Goal: Task Accomplishment & Management: Use online tool/utility

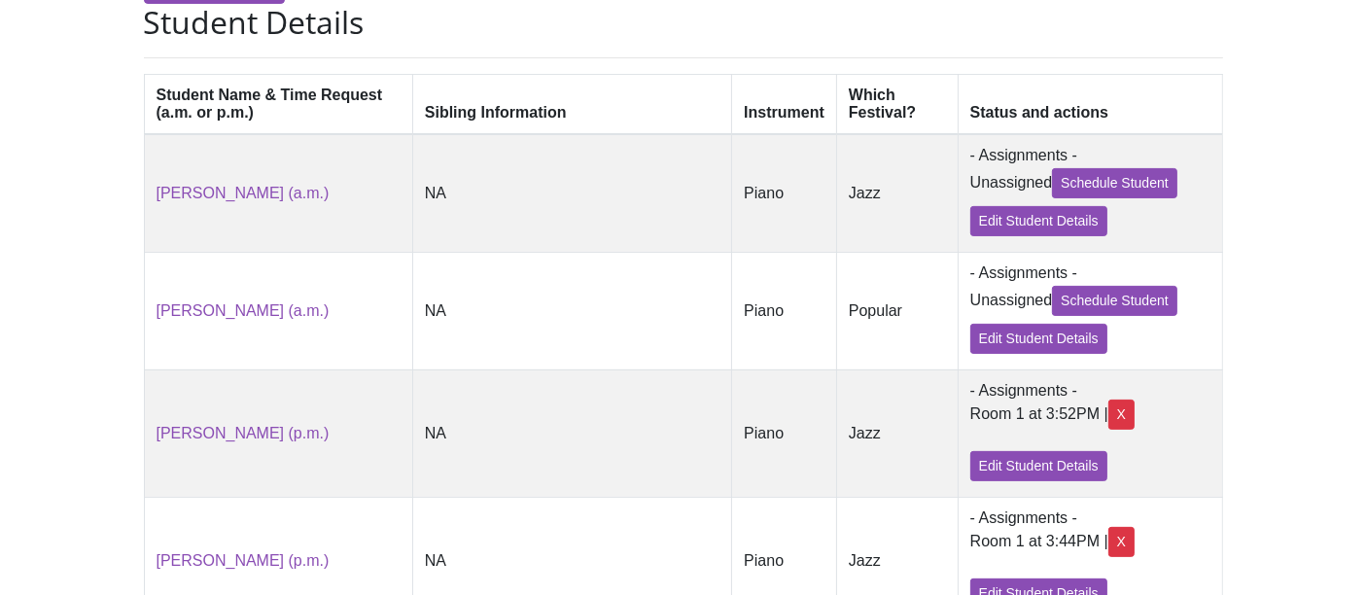
scroll to position [494, 0]
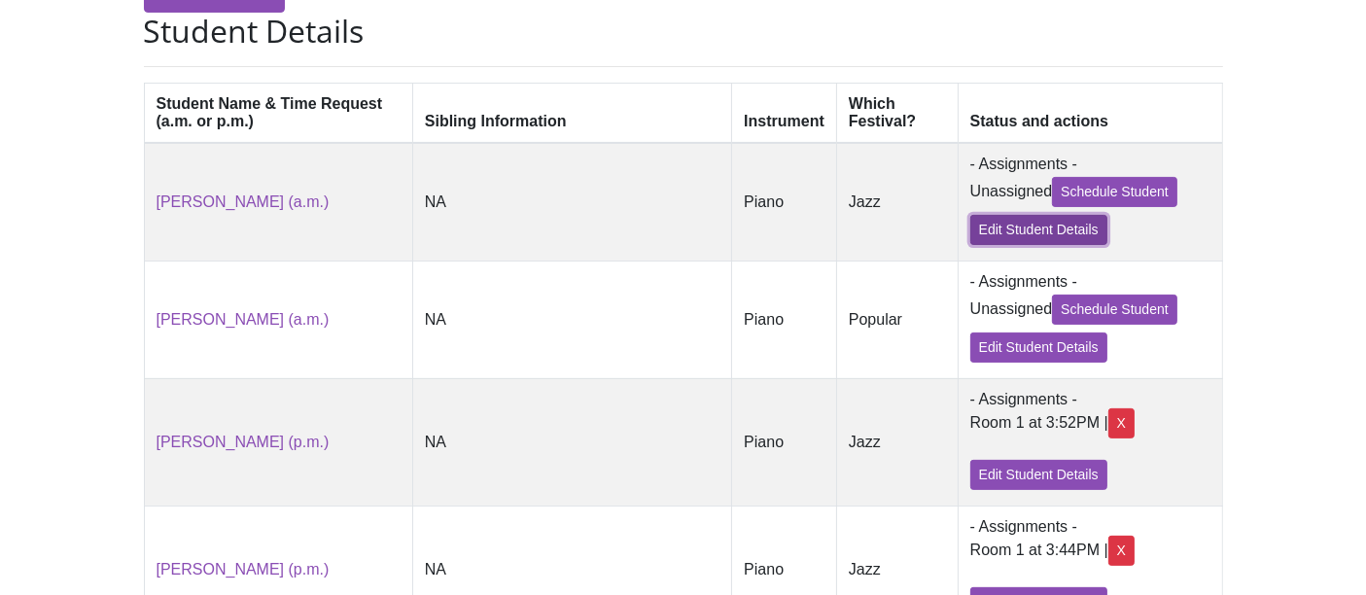
click at [970, 229] on link "Edit Student Details" at bounding box center [1038, 230] width 137 height 30
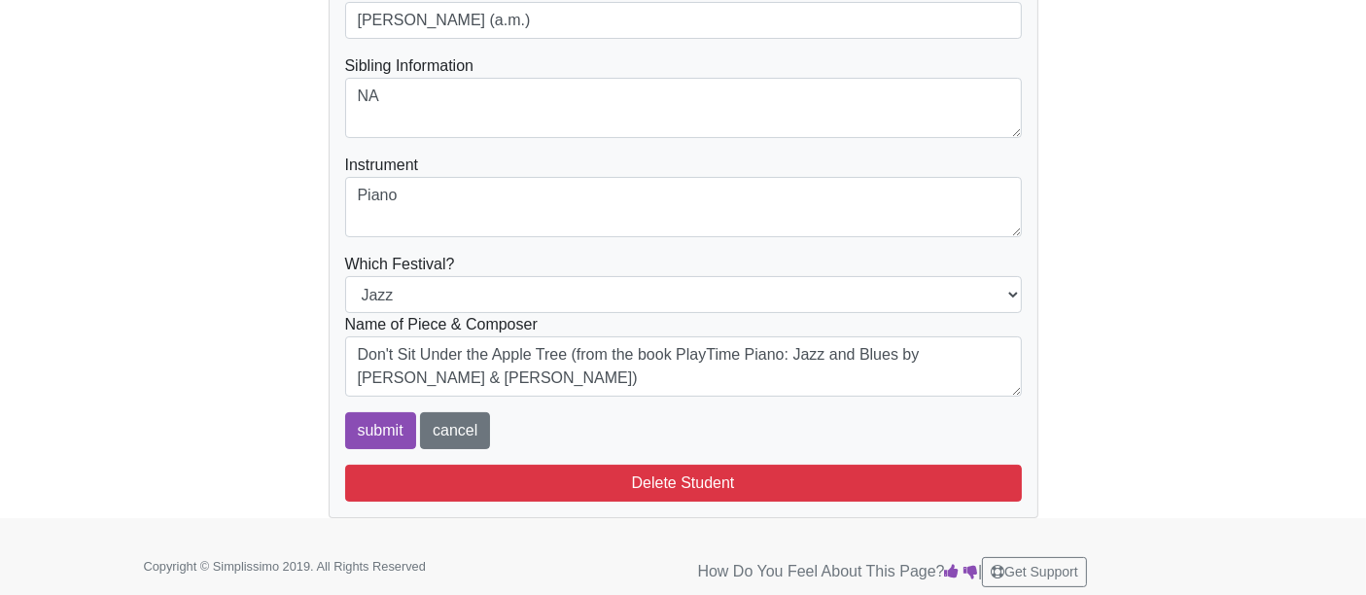
scroll to position [228, 0]
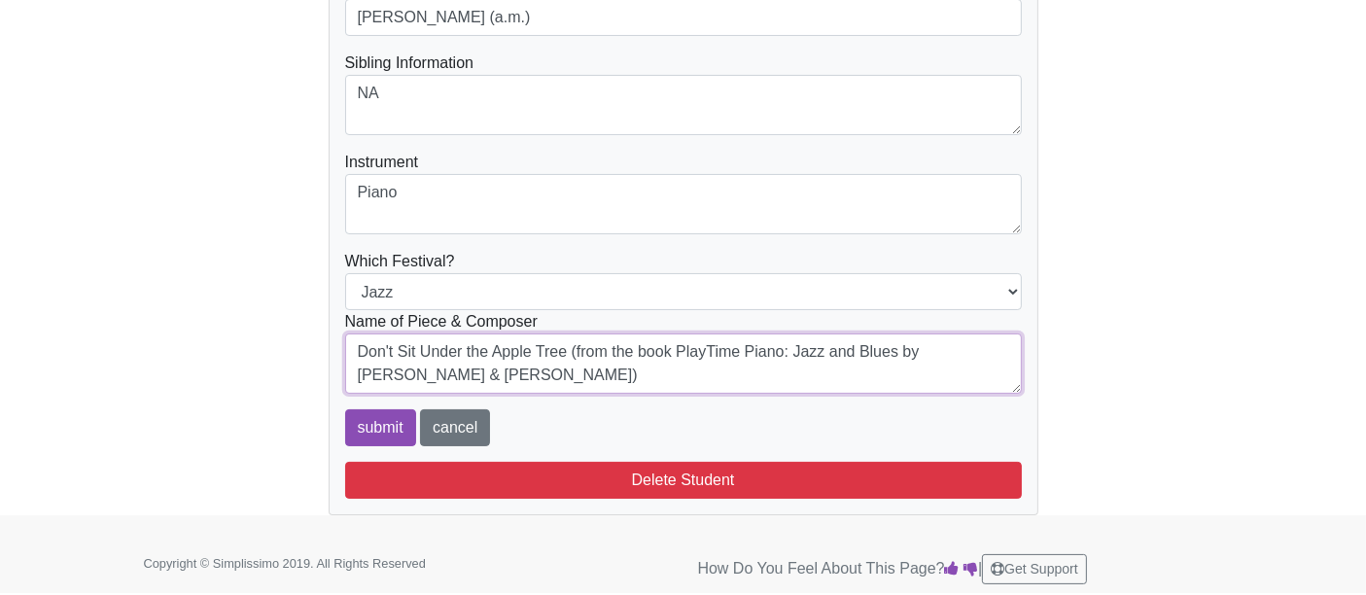
drag, startPoint x: 571, startPoint y: 349, endPoint x: 645, endPoint y: 395, distance: 87.7
click at [571, 349] on textarea "Don't Sit Under the Apple Tree (from the book PlayTime Piano: Jazz and Blues by…" at bounding box center [683, 363] width 676 height 60
type textarea "Don't Sit Under the Apple Tree by [PERSON_NAME], [PERSON_NAME], and [PERSON_NAM…"
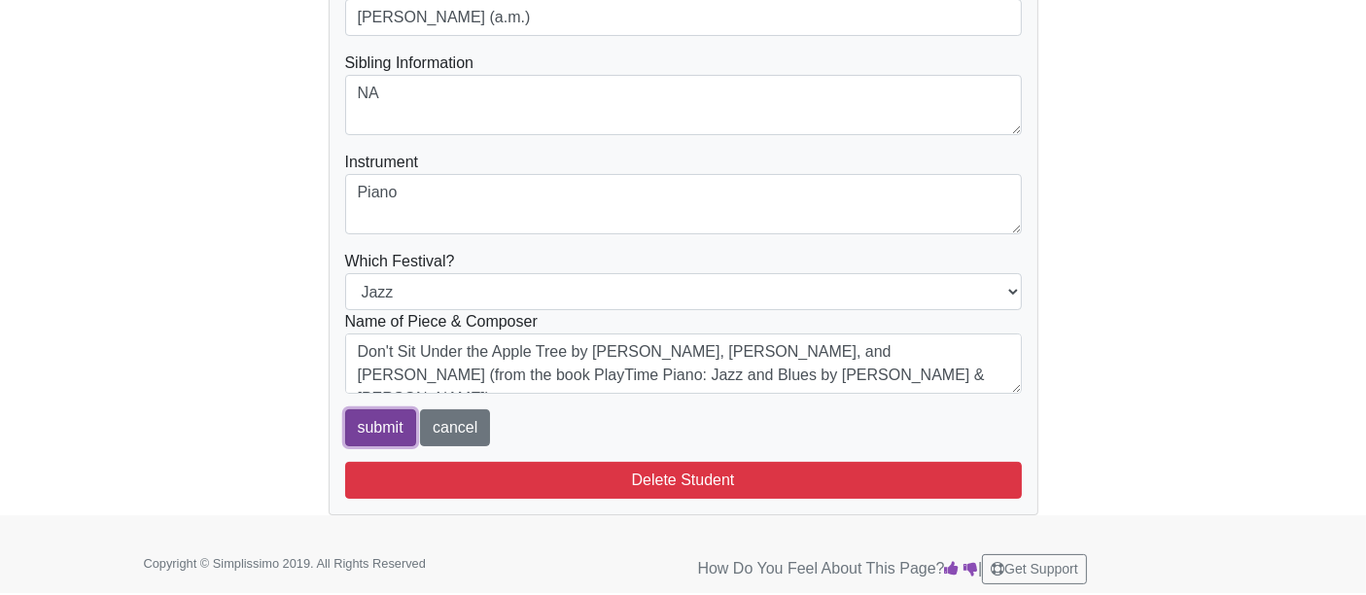
click at [352, 412] on input "submit" at bounding box center [380, 427] width 71 height 37
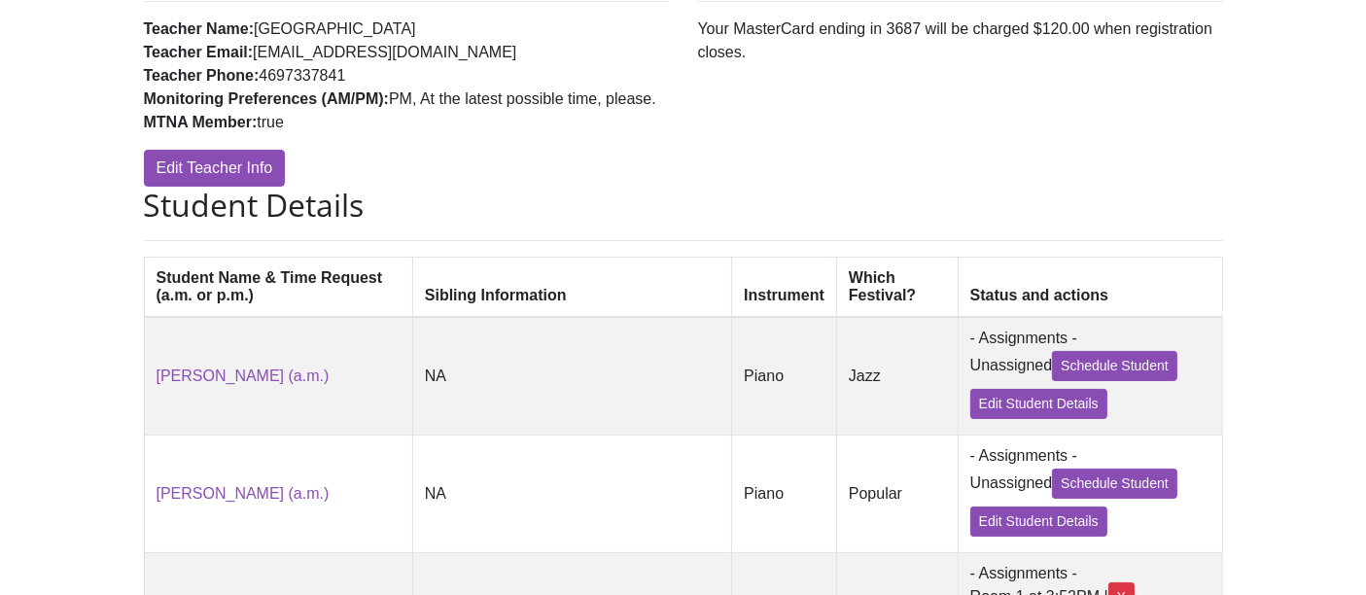
scroll to position [324, 0]
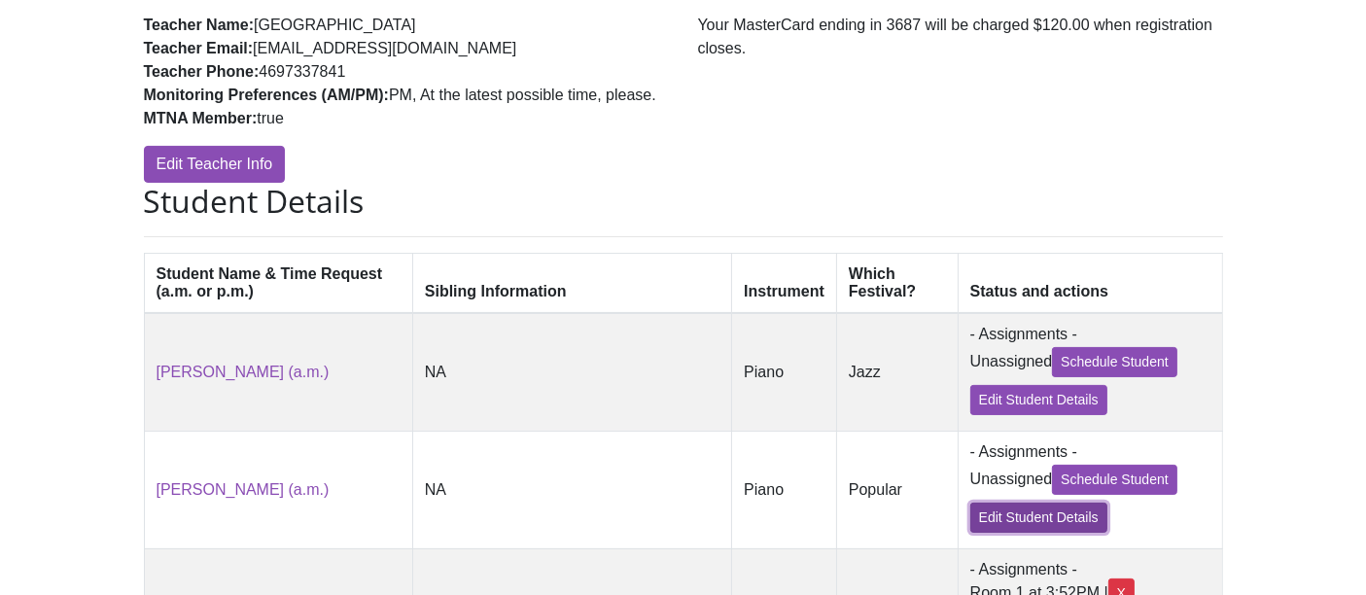
click at [970, 522] on link "Edit Student Details" at bounding box center [1038, 517] width 137 height 30
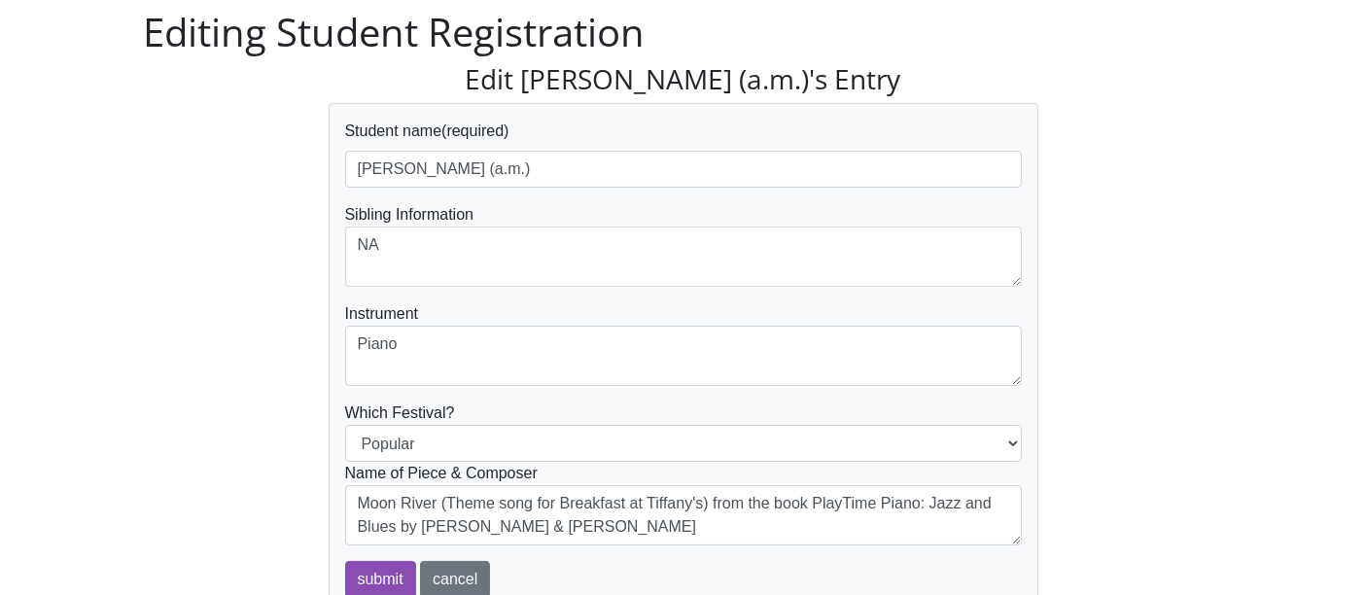
scroll to position [216, 0]
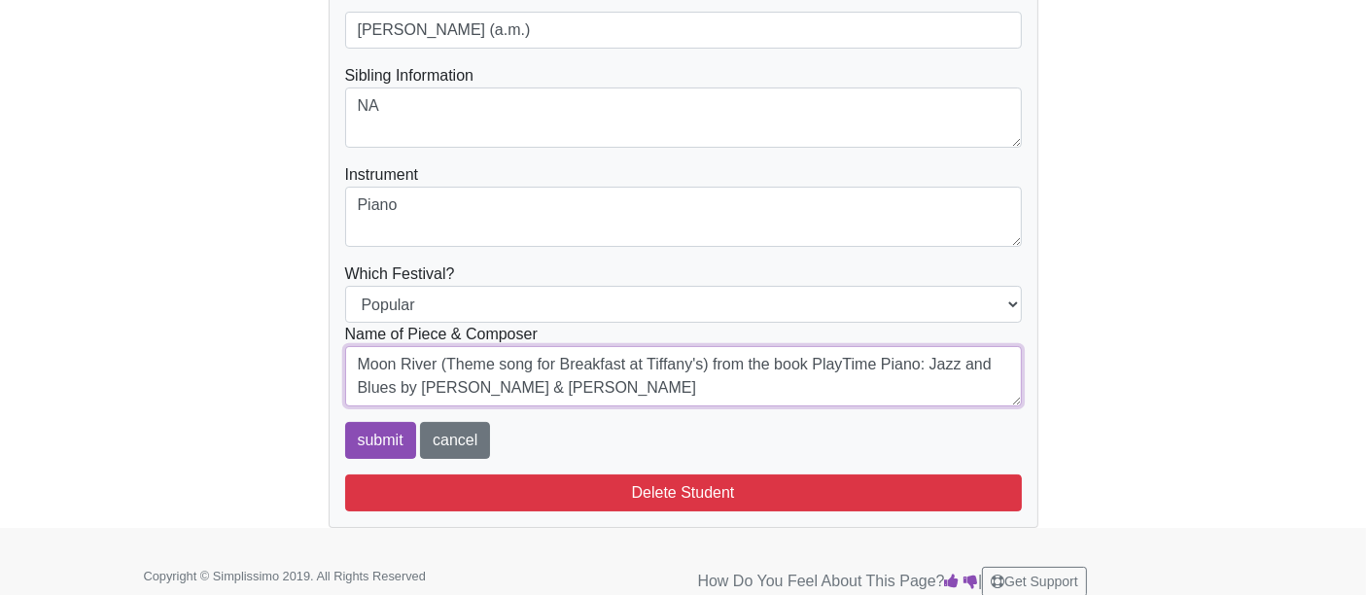
click at [434, 362] on textarea "Moon River (Theme song for Breakfast at Tiffany's) from the book PlayTime Piano…" at bounding box center [683, 376] width 676 height 60
type textarea "Moon River by Henry Mancini (Theme song for Breakfast at Tiffany's) from the bo…"
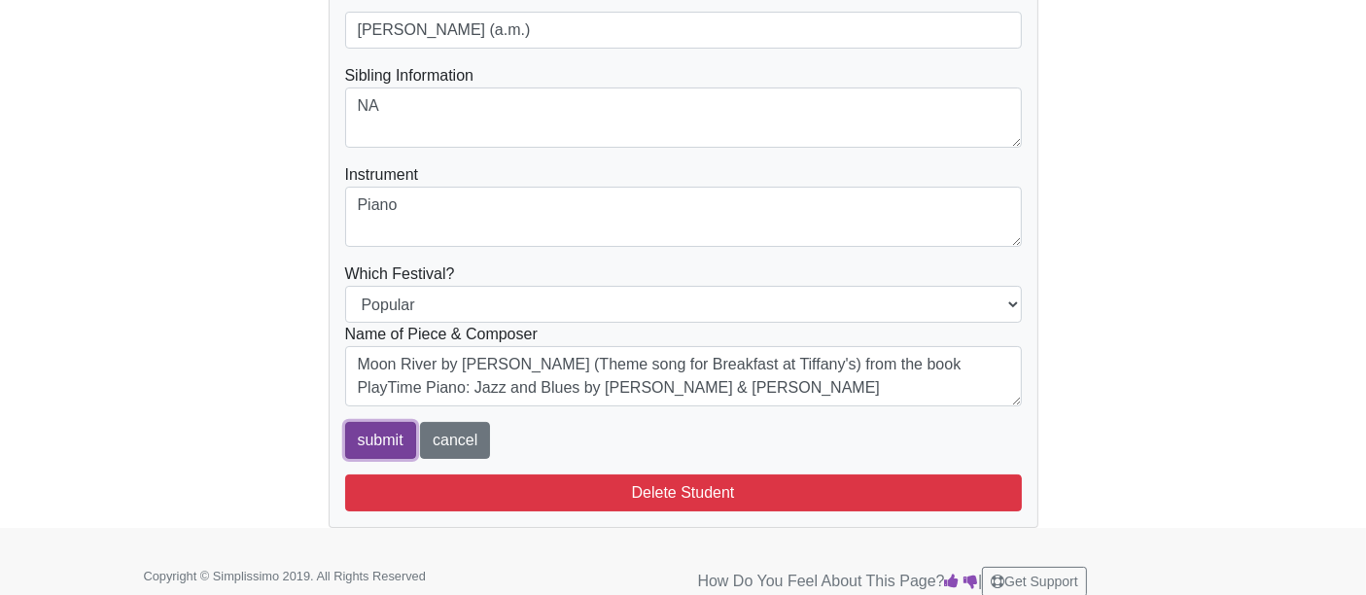
click at [366, 432] on input "submit" at bounding box center [380, 440] width 71 height 37
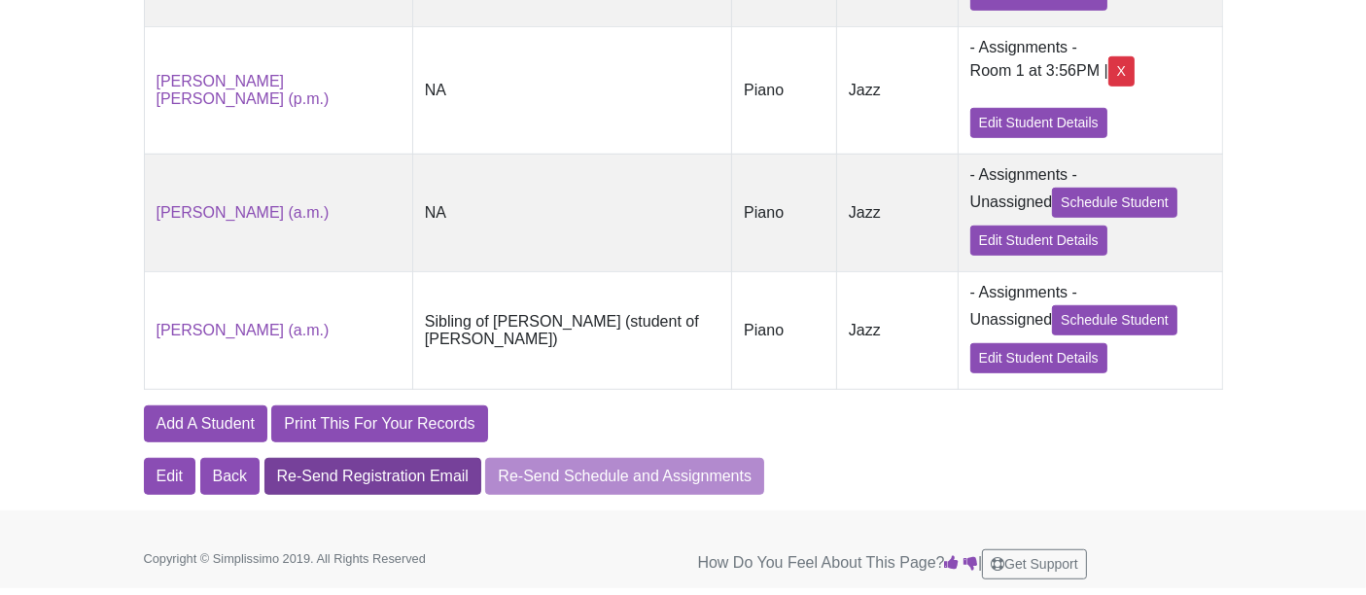
scroll to position [1248, 0]
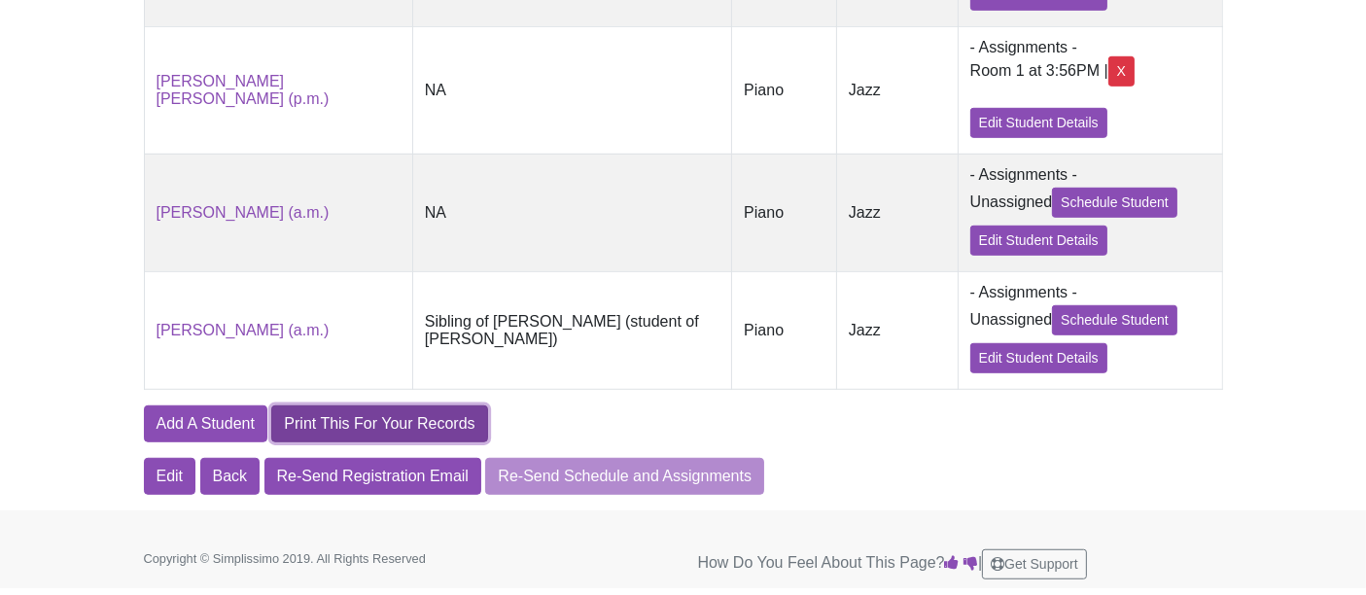
click at [387, 412] on link "Print This For Your Records" at bounding box center [379, 423] width 216 height 37
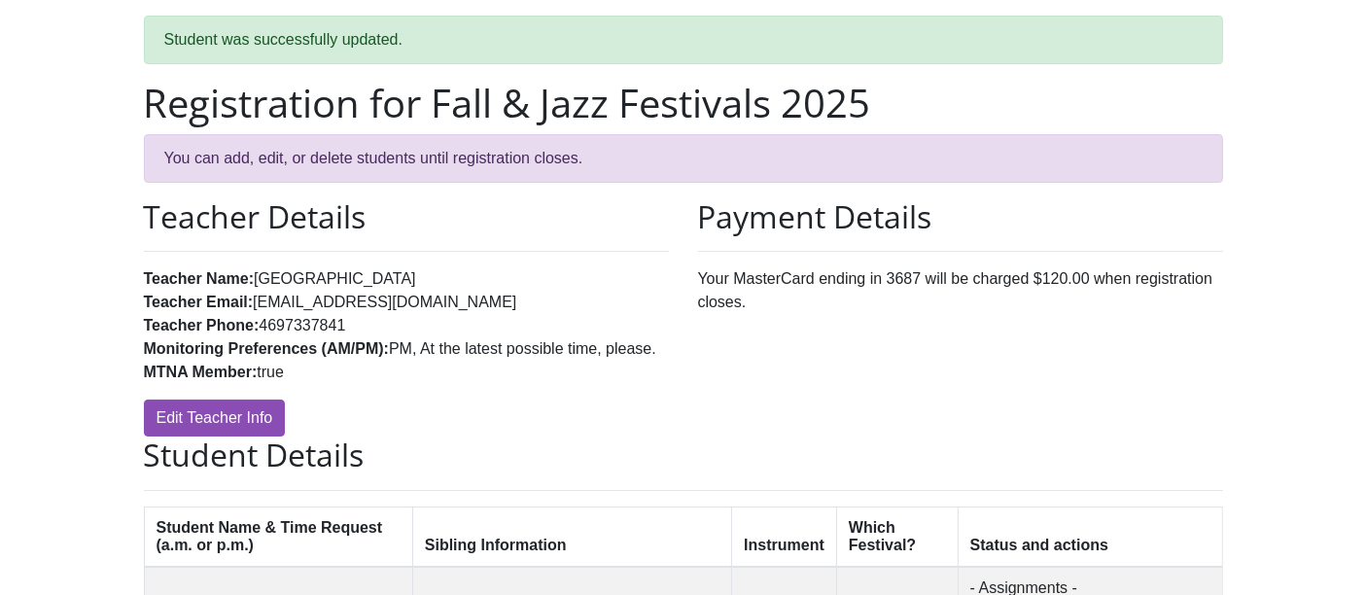
scroll to position [0, 0]
